Goal: Information Seeking & Learning: Learn about a topic

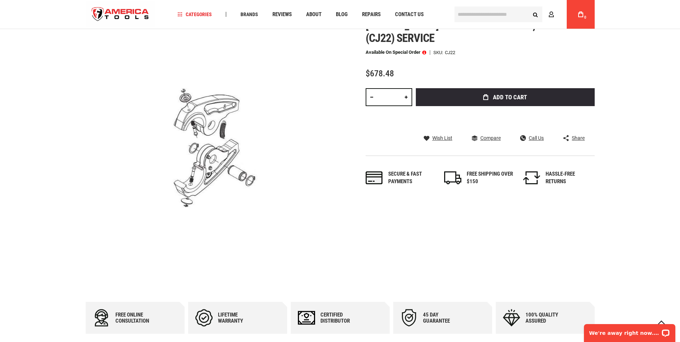
scroll to position [36, 0]
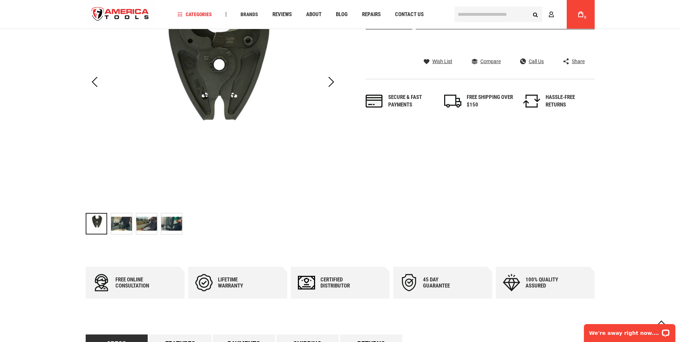
scroll to position [143, 0]
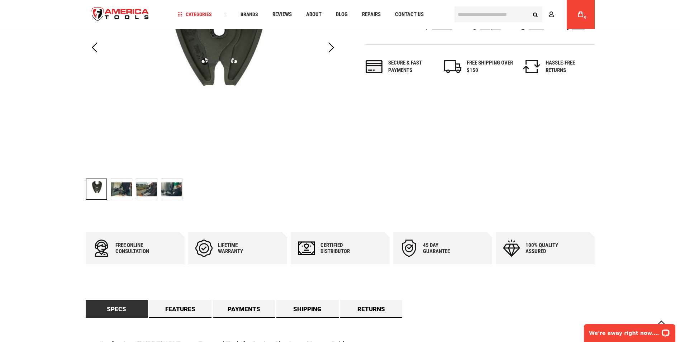
click at [119, 188] on img "GREENLEE CJ-CUAL CU/AL CUTTER JAW" at bounding box center [121, 189] width 21 height 21
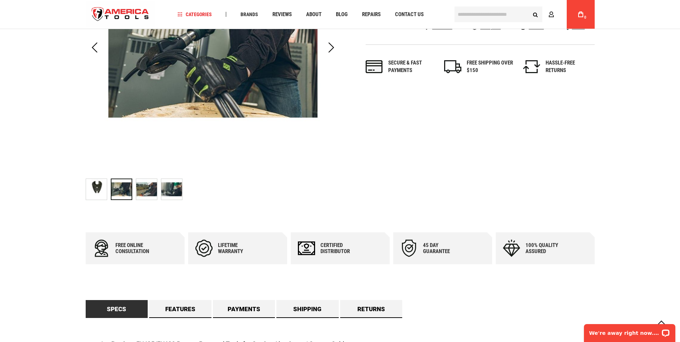
scroll to position [108, 0]
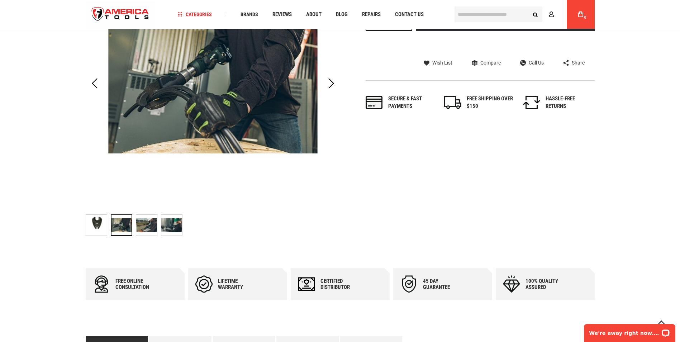
click at [146, 226] on img "GREENLEE CJ-CUAL CU/AL CUTTER JAW" at bounding box center [146, 225] width 21 height 21
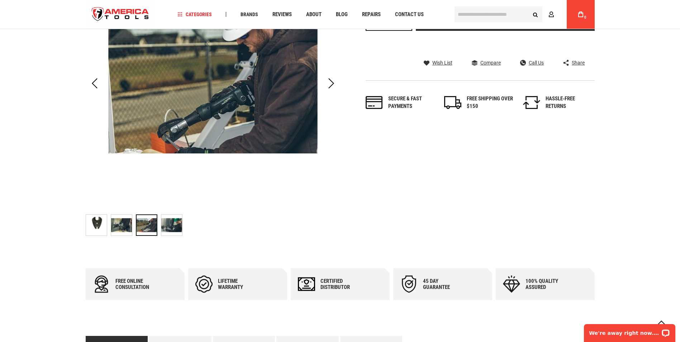
click at [172, 227] on img "GREENLEE CJ-CUAL CU/AL CUTTER JAW" at bounding box center [171, 225] width 21 height 21
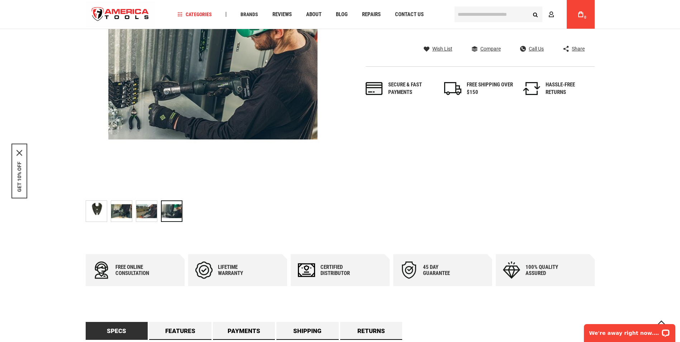
scroll to position [143, 0]
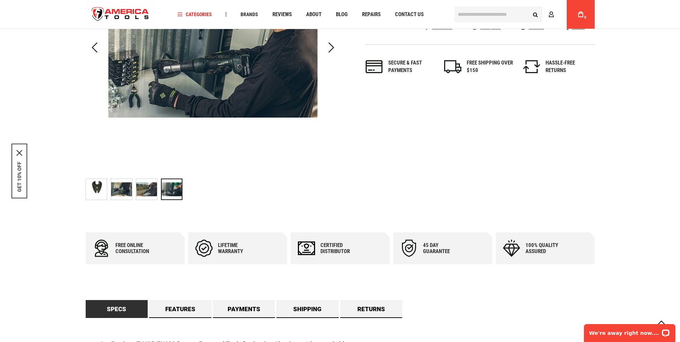
click at [118, 190] on img "GREENLEE CJ-CUAL CU/AL CUTTER JAW" at bounding box center [121, 189] width 21 height 21
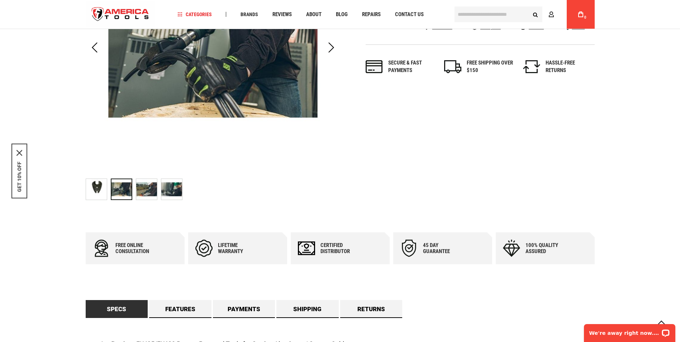
click at [96, 190] on img "GREENLEE CJ-CUAL CU/AL CUTTER JAW" at bounding box center [96, 189] width 21 height 21
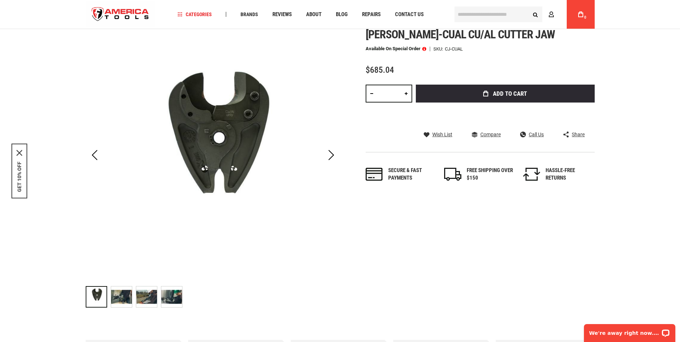
scroll to position [0, 0]
